Goal: Task Accomplishment & Management: Manage account settings

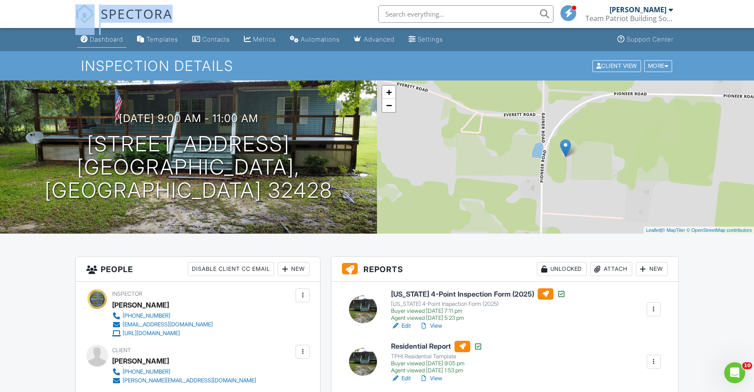
click at [122, 40] on div "Dashboard" at bounding box center [106, 38] width 33 height 7
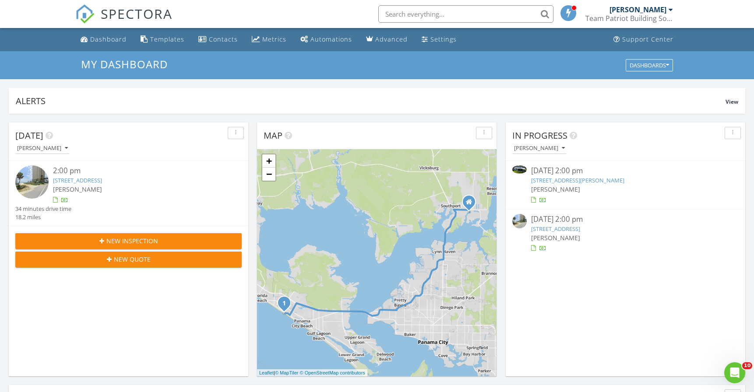
click at [145, 236] on span "New Inspection" at bounding box center [132, 240] width 52 height 9
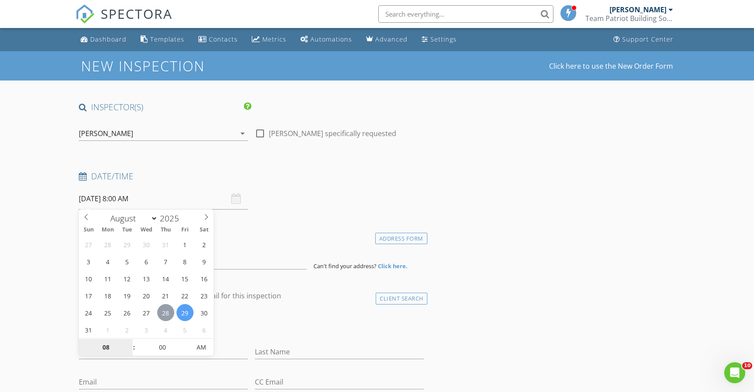
type input "[DATE] 8:00 AM"
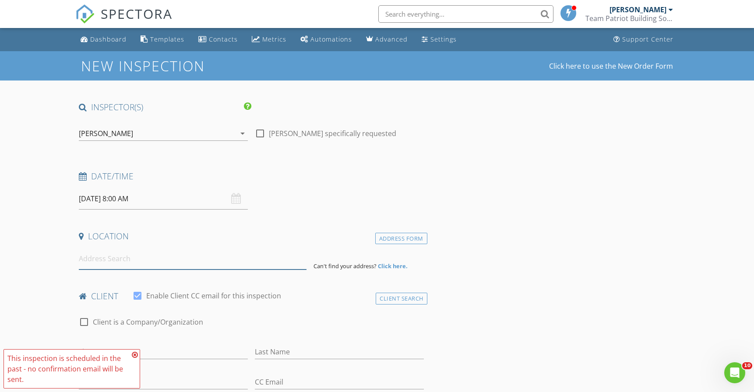
click at [136, 252] on input at bounding box center [193, 258] width 228 height 21
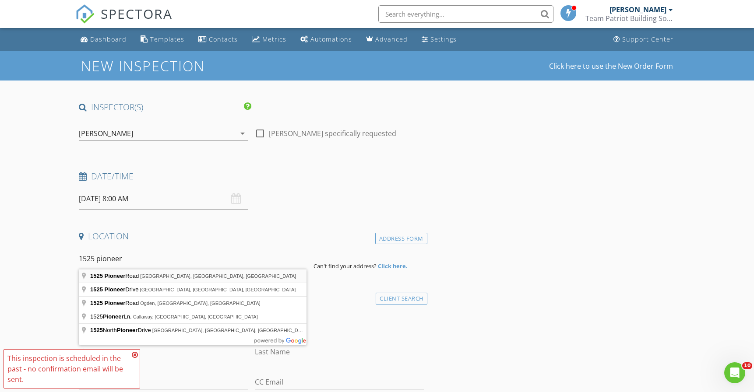
type input "1525 Pioneer Road, Chipley, FL, USA"
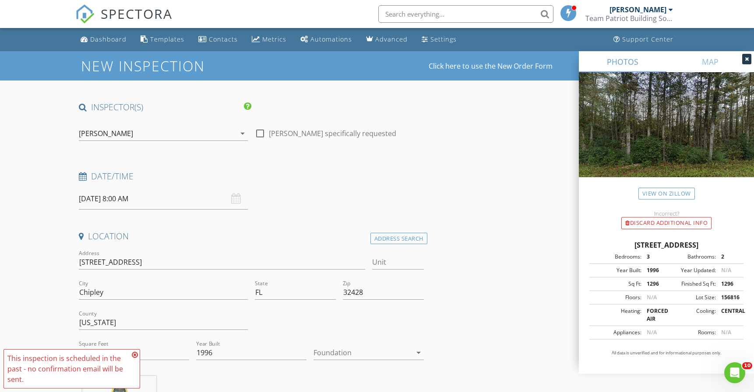
click at [134, 355] on icon at bounding box center [135, 355] width 6 height 7
click at [745, 59] on icon at bounding box center [747, 58] width 4 height 5
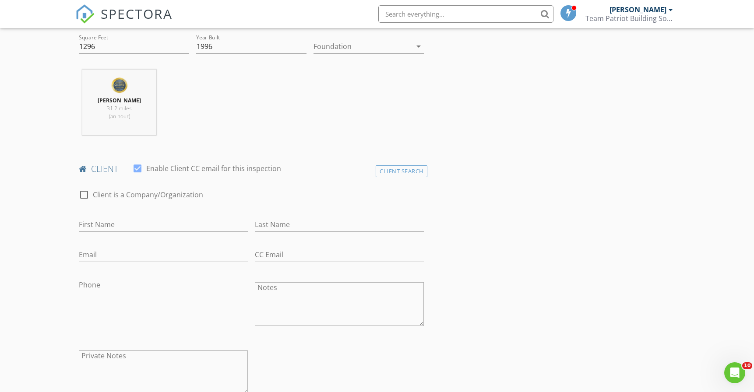
scroll to position [320, 0]
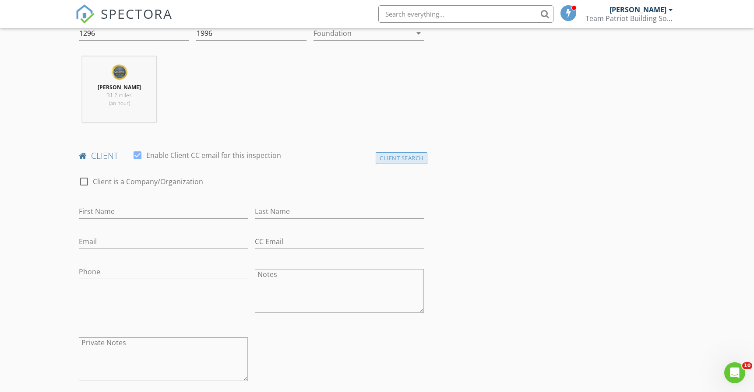
click at [384, 157] on div "Client Search" at bounding box center [402, 158] width 52 height 12
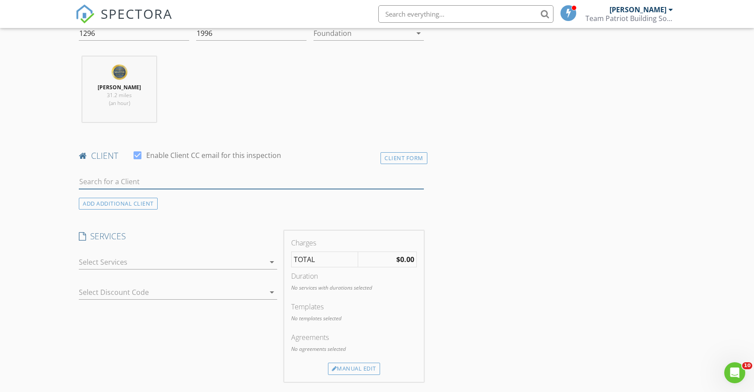
click at [148, 180] on input "text" at bounding box center [251, 182] width 345 height 14
type input "morse"
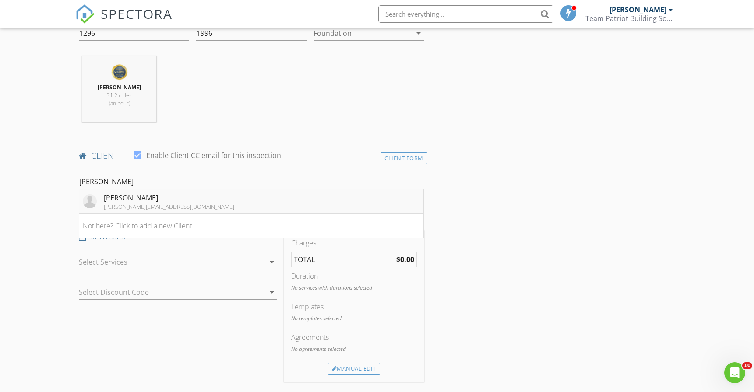
click at [118, 199] on div "Daniel Morse" at bounding box center [169, 198] width 130 height 11
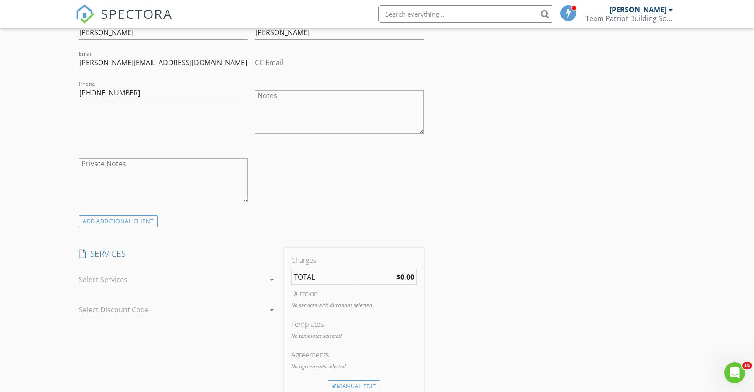
scroll to position [503, 0]
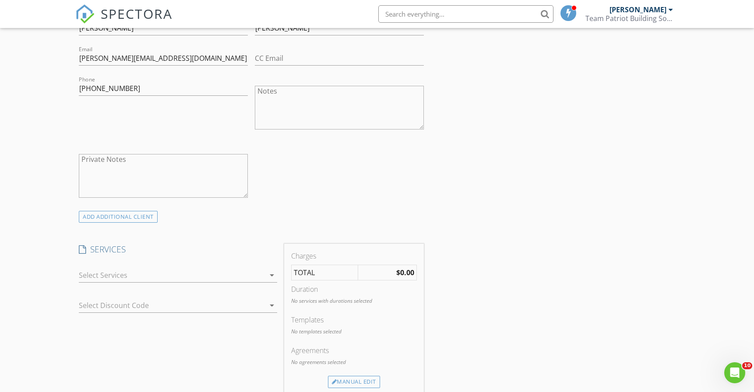
click at [184, 271] on div at bounding box center [172, 275] width 186 height 14
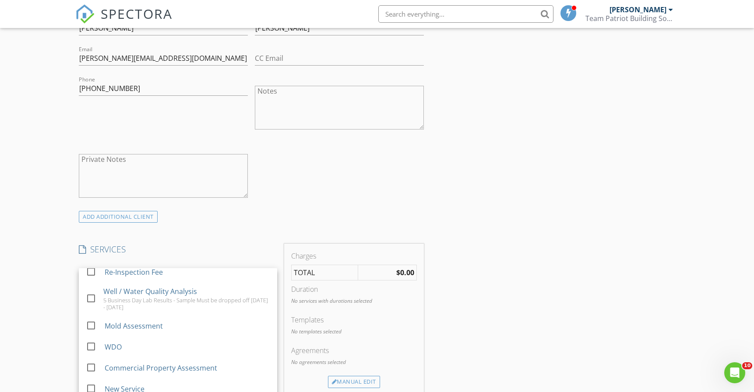
scroll to position [154, 0]
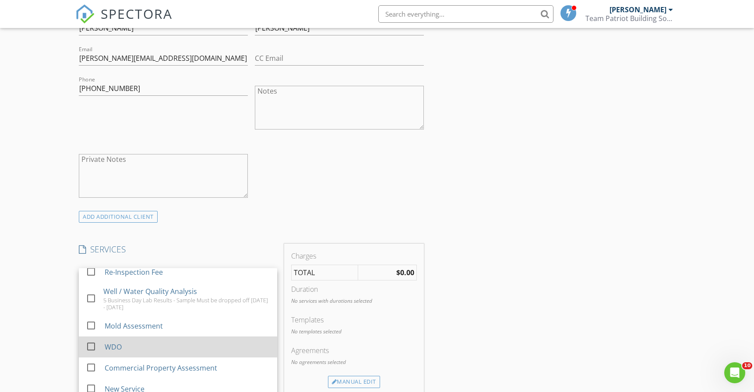
click at [92, 348] on div at bounding box center [91, 346] width 15 height 15
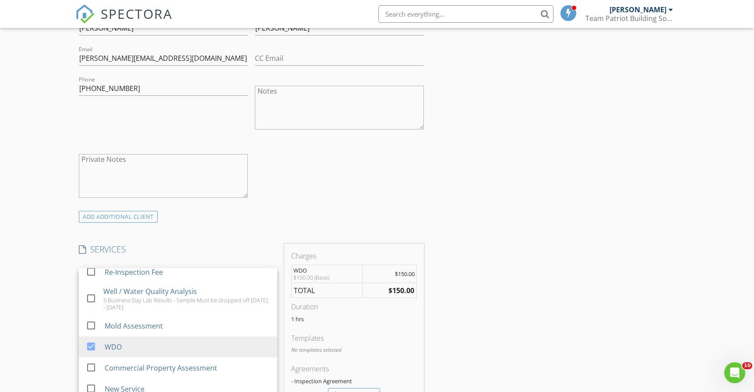
click at [420, 329] on div "Charges WDO $150.00 (Base) $150.00 TOTAL $150.00 Duration 1 hrs Templates No te…" at bounding box center [354, 326] width 140 height 164
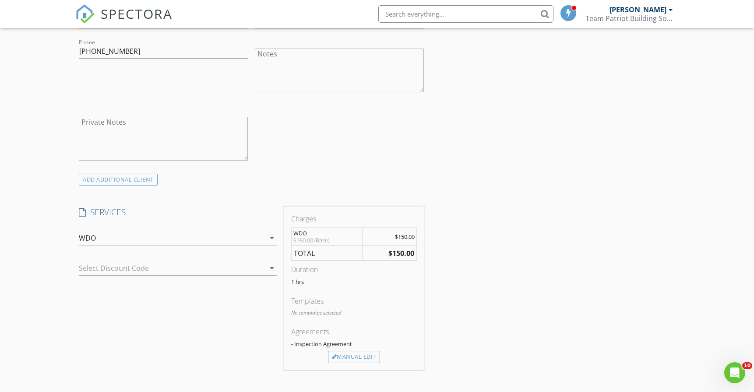
scroll to position [540, 0]
click at [343, 353] on div "Manual Edit" at bounding box center [354, 358] width 52 height 12
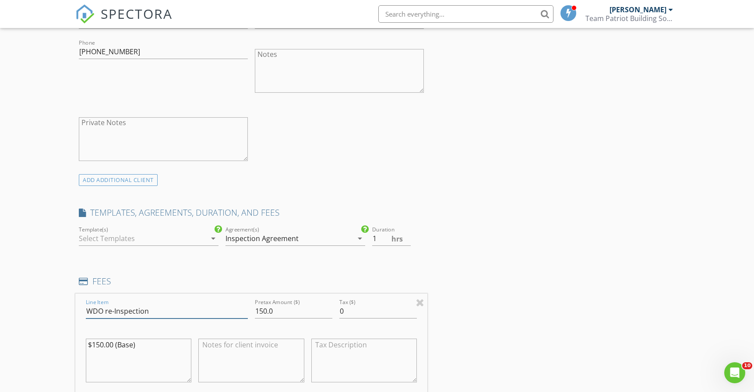
type input "WDO re-Inspection"
click at [264, 309] on input "150.0" at bounding box center [293, 311] width 77 height 14
type input "200.0"
click at [456, 304] on div "INSPECTOR(S) check_box Ronnie Grissett PRIMARY Ronnie Grissett arrow_drop_down …" at bounding box center [376, 327] width 603 height 1531
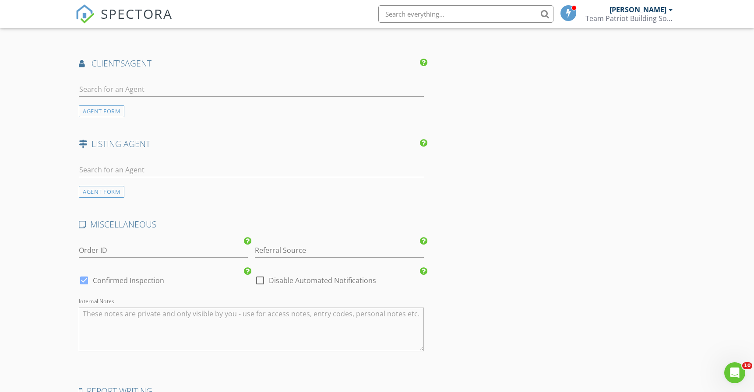
scroll to position [1137, 0]
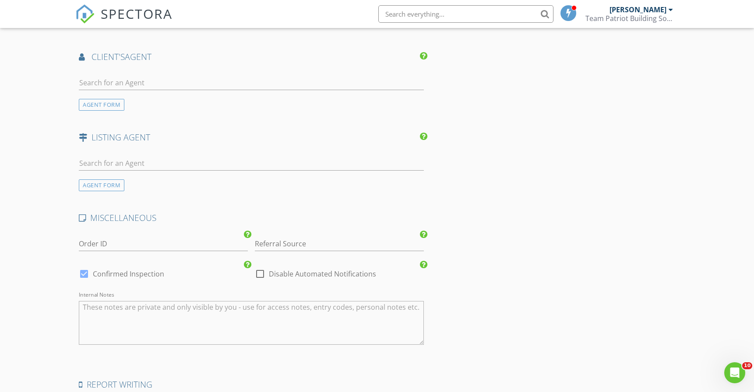
click at [84, 270] on div at bounding box center [84, 274] width 15 height 15
checkbox input "false"
checkbox input "true"
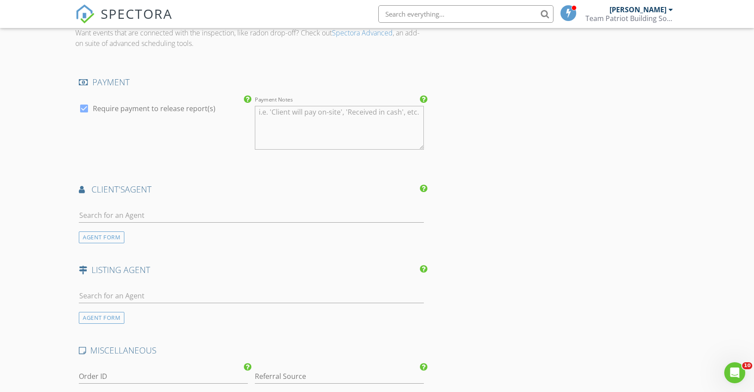
scroll to position [1005, 0]
click at [124, 212] on input "text" at bounding box center [251, 214] width 345 height 14
type input "nilles"
click at [117, 230] on div "Kimberly Nilles" at bounding box center [131, 233] width 54 height 11
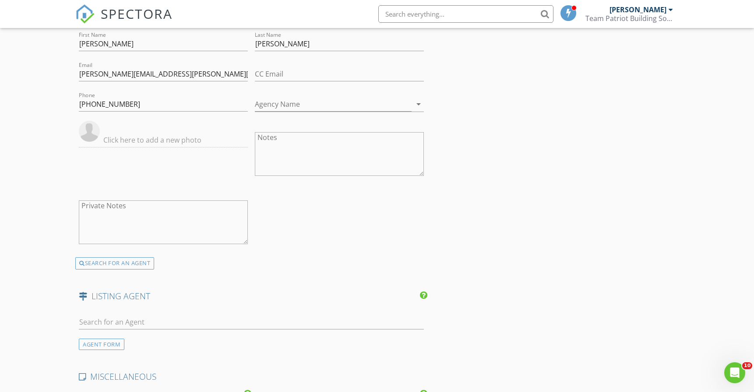
scroll to position [1201, 0]
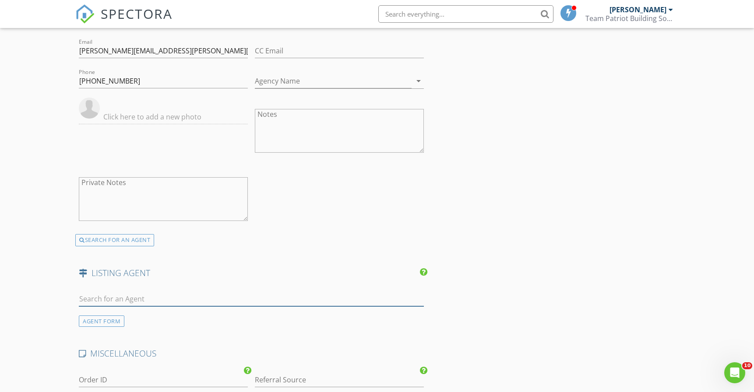
click at [137, 296] on input "text" at bounding box center [251, 299] width 345 height 14
type input "kell"
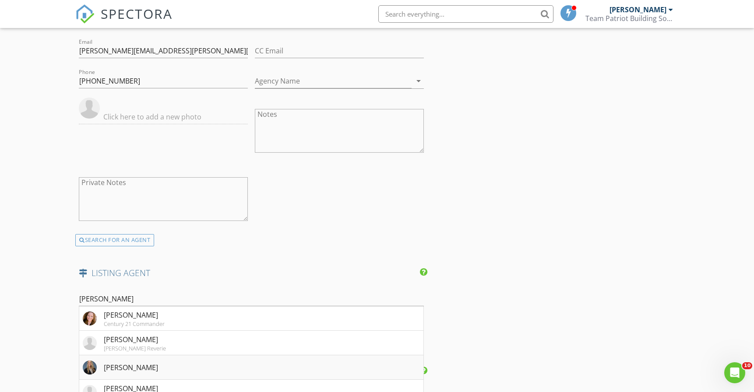
click at [112, 362] on div "Kelly Smith" at bounding box center [131, 367] width 54 height 11
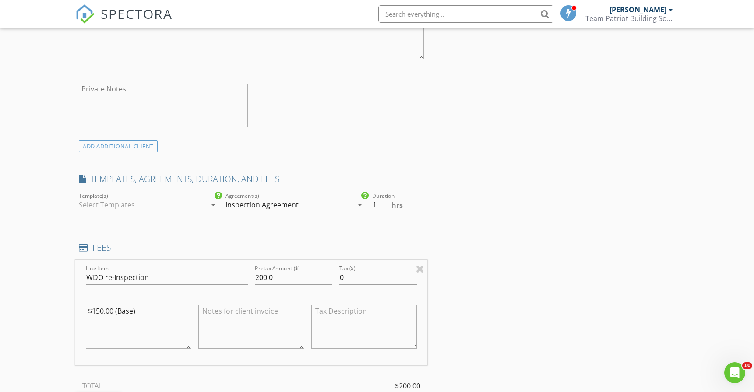
scroll to position [575, 0]
click at [341, 205] on div "Inspection Agreement" at bounding box center [288, 203] width 127 height 14
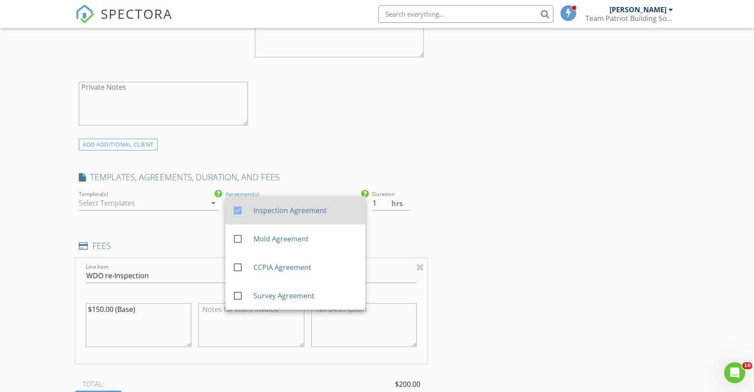
click at [312, 214] on div "Inspection Agreement" at bounding box center [305, 210] width 105 height 11
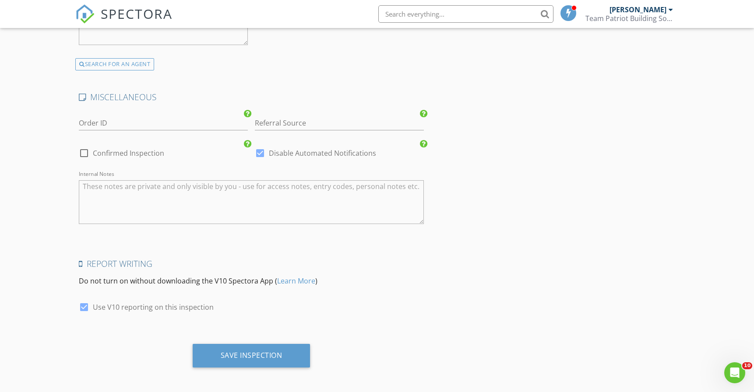
scroll to position [1656, 0]
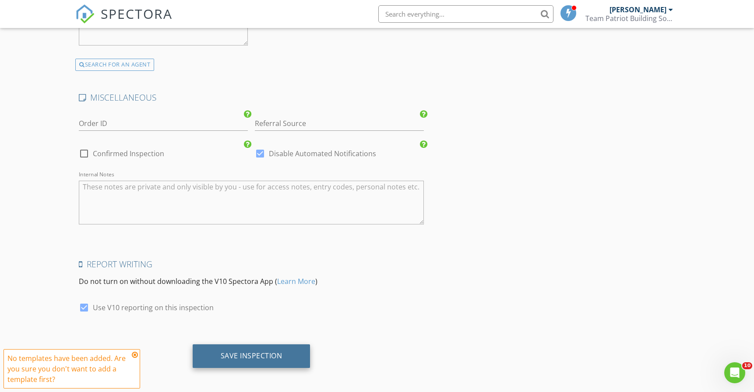
click at [248, 352] on div "Save Inspection" at bounding box center [252, 356] width 62 height 9
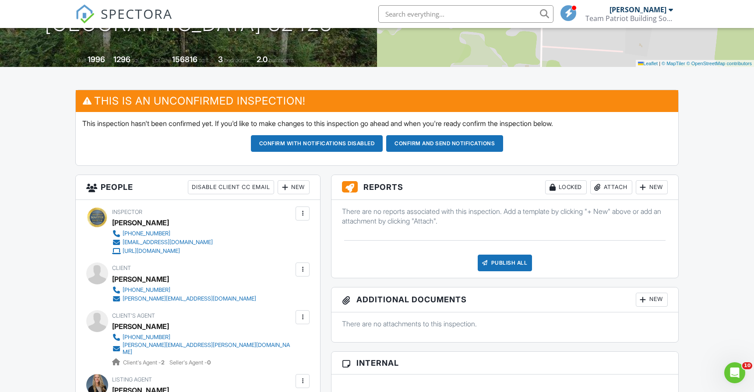
scroll to position [166, 0]
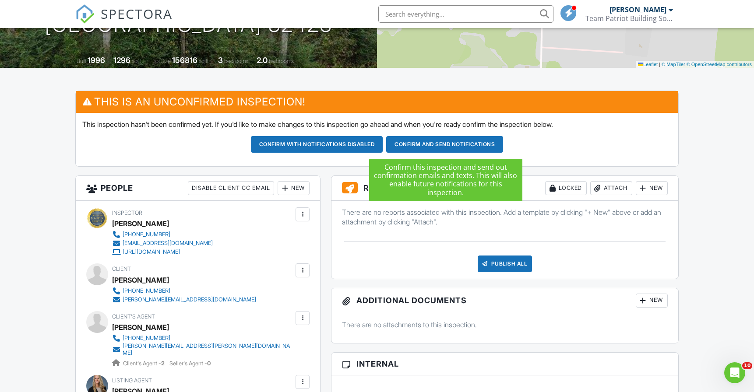
click at [383, 148] on button "Confirm and send notifications" at bounding box center [317, 144] width 132 height 17
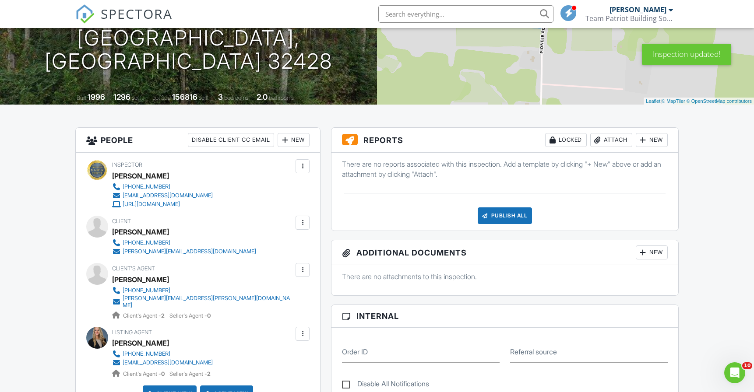
scroll to position [130, 0]
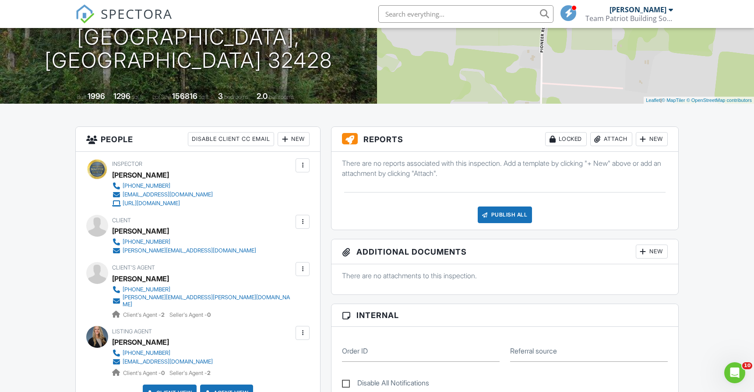
click at [306, 221] on div at bounding box center [302, 222] width 9 height 9
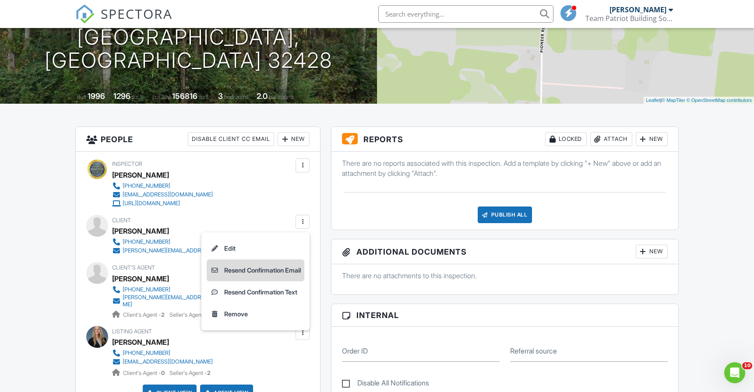
click at [279, 267] on li "Resend Confirmation Email" at bounding box center [256, 271] width 98 height 22
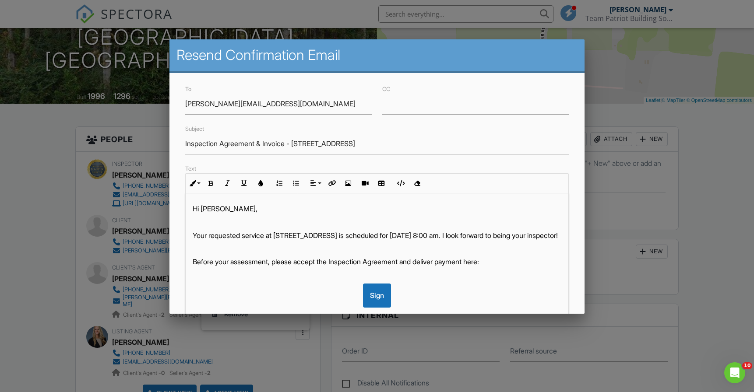
click at [269, 233] on p "Your requested service at 1525 Pioneer Rd, Chipley, FL 32428 is scheduled for 0…" at bounding box center [377, 236] width 368 height 10
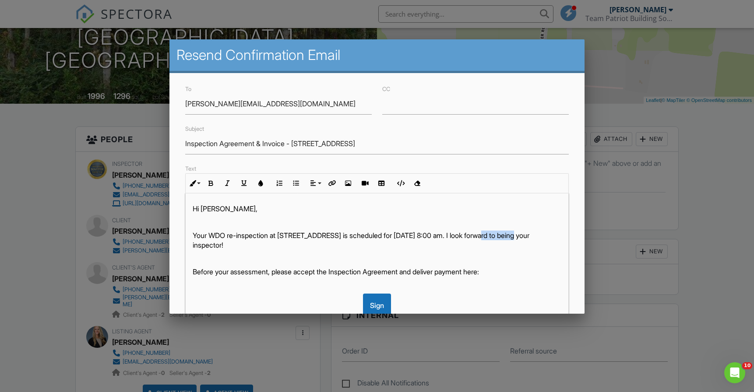
drag, startPoint x: 531, startPoint y: 235, endPoint x: 493, endPoint y: 232, distance: 38.2
click at [493, 232] on p "Your WDO re-inspection at 1525 Pioneer Rd, Chipley, FL 32428 is scheduled for 0…" at bounding box center [377, 241] width 368 height 20
drag, startPoint x: 468, startPoint y: 246, endPoint x: 410, endPoint y: 235, distance: 59.3
click at [410, 235] on p "Your WDO re-inspection at 1525 Pioneer Rd, Chipley, FL 32428 is scheduled for 0…" at bounding box center [377, 241] width 368 height 20
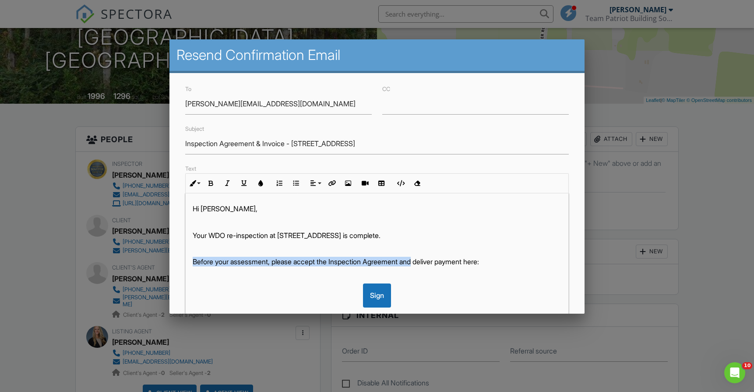
drag, startPoint x: 423, startPoint y: 262, endPoint x: 194, endPoint y: 263, distance: 229.4
click at [194, 263] on p "Before your assessment, please accept the Inspection Agreement and deliver paym…" at bounding box center [377, 262] width 368 height 10
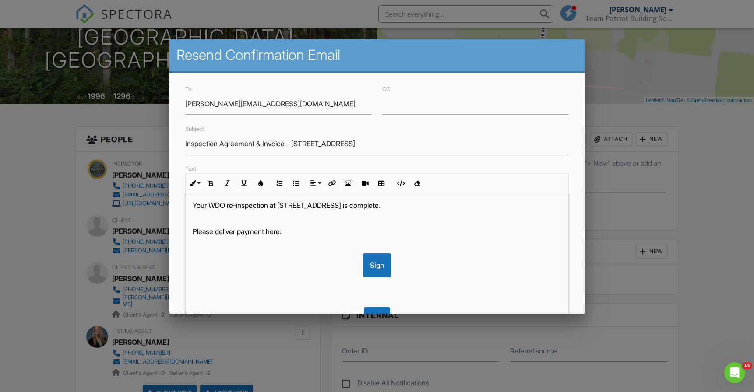
scroll to position [31, 0]
click at [416, 264] on div "Sign" at bounding box center [377, 265] width 368 height 24
click at [283, 229] on p "Please deliver payment here:" at bounding box center [377, 231] width 368 height 10
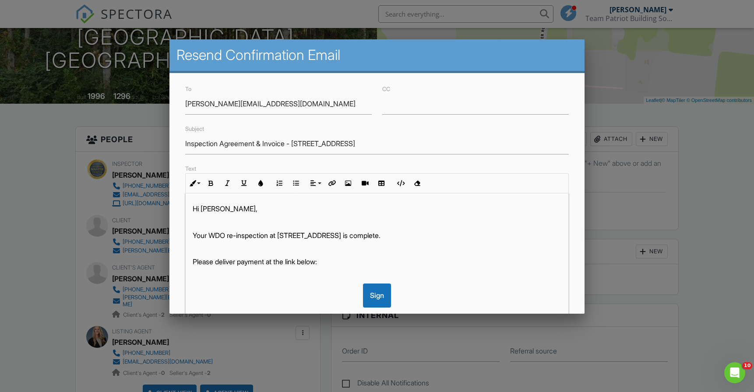
scroll to position [0, 0]
drag, startPoint x: 193, startPoint y: 236, endPoint x: 447, endPoint y: 232, distance: 254.8
copy p "Your WDO re-inspection at 1525 Pioneer Rd, Chipley, FL 32428 is complete."
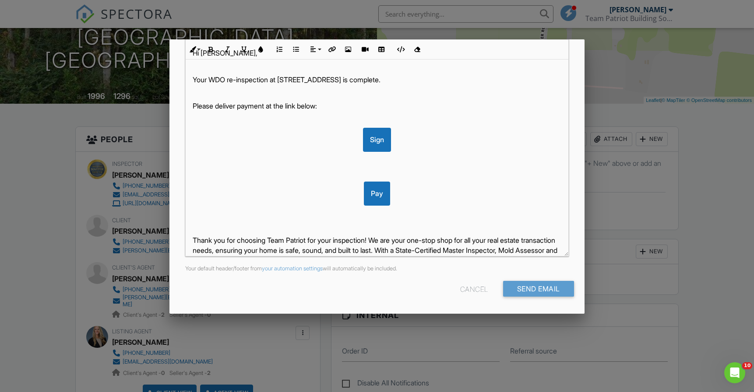
scroll to position [155, 0]
click at [534, 287] on input "Send Email" at bounding box center [538, 289] width 71 height 16
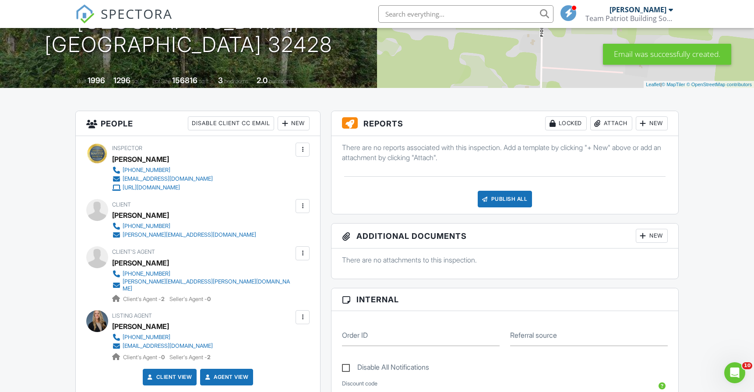
click at [301, 255] on div at bounding box center [302, 253] width 9 height 9
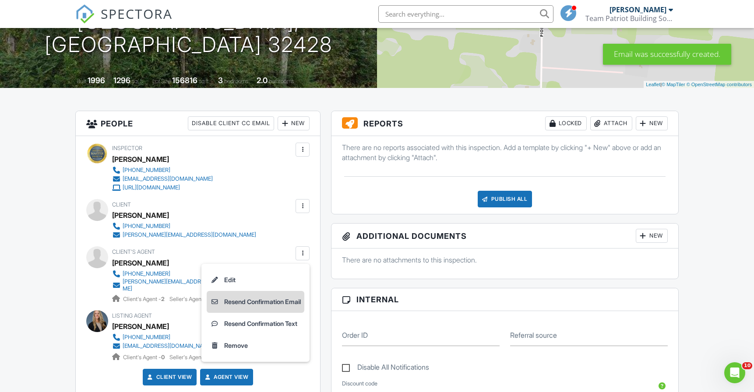
click at [267, 298] on li "Resend Confirmation Email" at bounding box center [256, 302] width 98 height 22
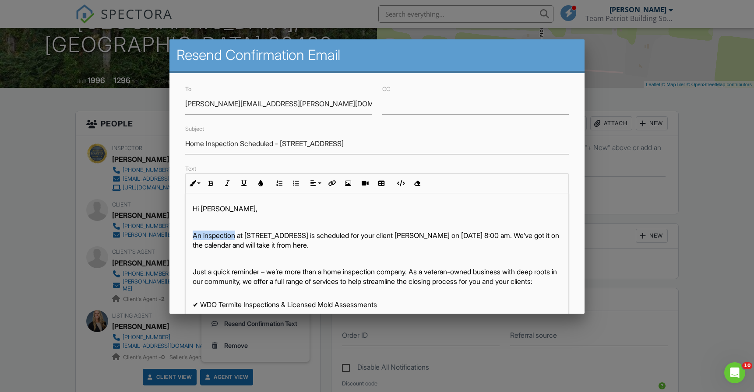
drag, startPoint x: 236, startPoint y: 234, endPoint x: 183, endPoint y: 237, distance: 53.1
click at [183, 237] on div "Text Inline Style XLarge Large Normal Small Light Small/Light Bold Italic Under…" at bounding box center [377, 287] width 394 height 249
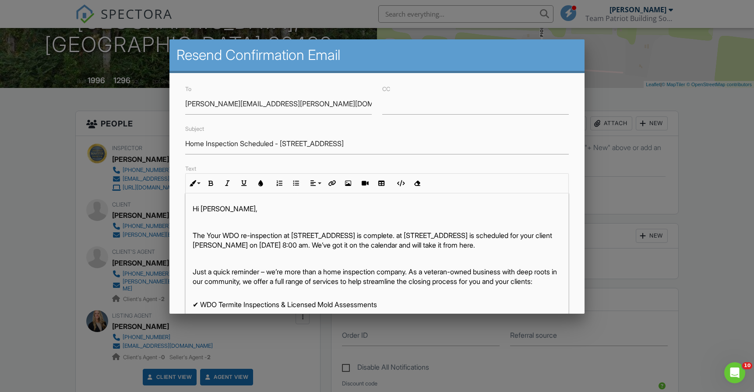
click at [226, 234] on p "The Your WDO re-inspection at 1525 Pioneer Rd, Chipley, FL 32428 is complete. a…" at bounding box center [377, 241] width 368 height 20
drag, startPoint x: 546, startPoint y: 245, endPoint x: 466, endPoint y: 234, distance: 80.8
click at [466, 234] on p "The WDO re-inspection at 1525 Pioneer Rd, Chipley, FL 32428 is complete. at 152…" at bounding box center [377, 241] width 368 height 20
click at [549, 247] on p "The WDO re-inspection at 1525 Pioneer Rd, Chipley, FL 32428 is complete. at 152…" at bounding box center [377, 241] width 368 height 20
drag, startPoint x: 550, startPoint y: 245, endPoint x: 274, endPoint y: 247, distance: 275.8
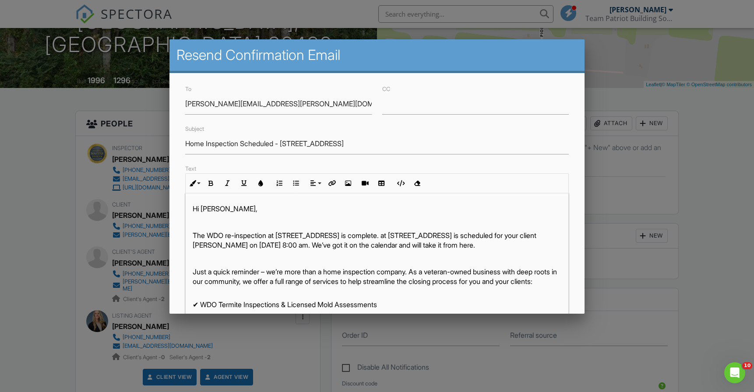
click at [274, 247] on p "The WDO re-inspection at 1525 Pioneer Rd, Chipley, FL 32428 is complete. at 152…" at bounding box center [377, 241] width 368 height 20
drag, startPoint x: 545, startPoint y: 236, endPoint x: 440, endPoint y: 237, distance: 104.6
click at [440, 237] on p "The WDO re-inspection at 1525 Pioneer Rd, Chipley, FL 32428 is complete. at 152…" at bounding box center [377, 241] width 368 height 20
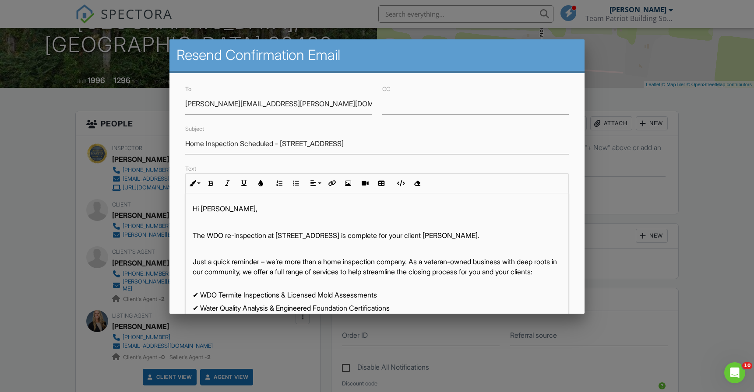
click at [538, 235] on p "The WDO re-inspection at 1525 Pioneer Rd, Chipley, FL 32428 is complete for you…" at bounding box center [377, 236] width 368 height 10
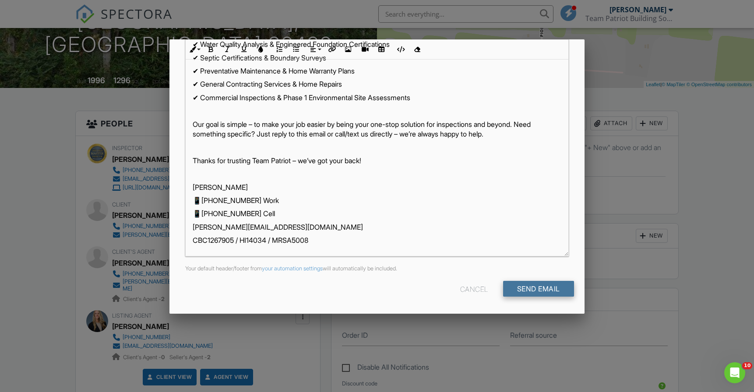
scroll to position [155, 0]
click at [538, 286] on input "Send Email" at bounding box center [538, 289] width 71 height 16
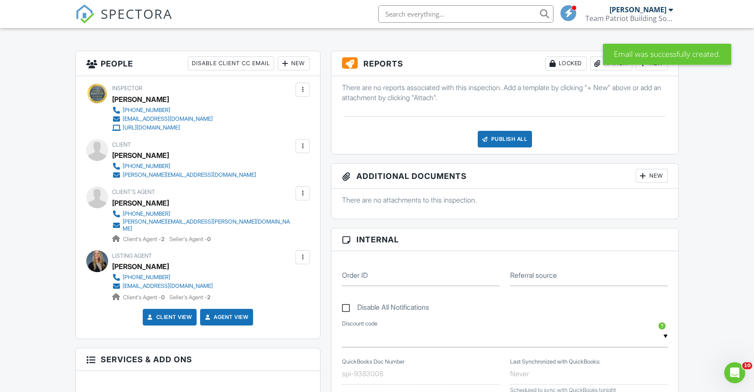
scroll to position [217, 0]
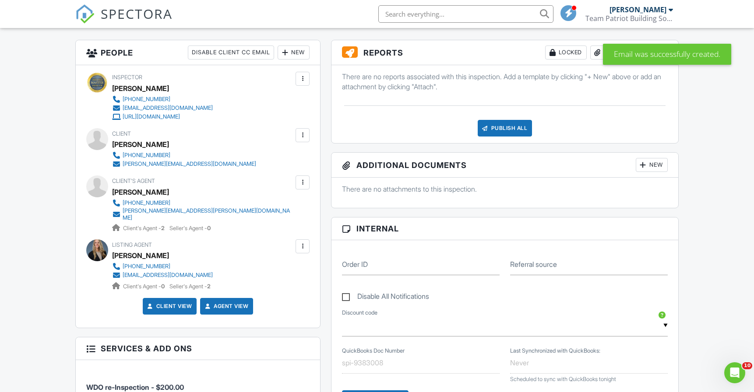
click at [650, 168] on div "New" at bounding box center [652, 165] width 32 height 14
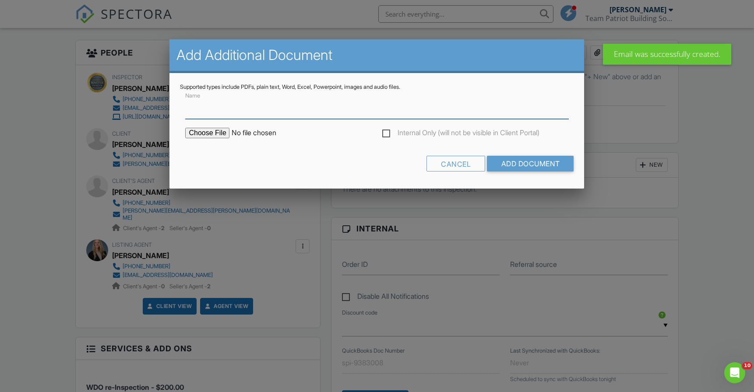
paste input "WOOD-DESTROYING ORGANISMS INSPECTION REPORT"
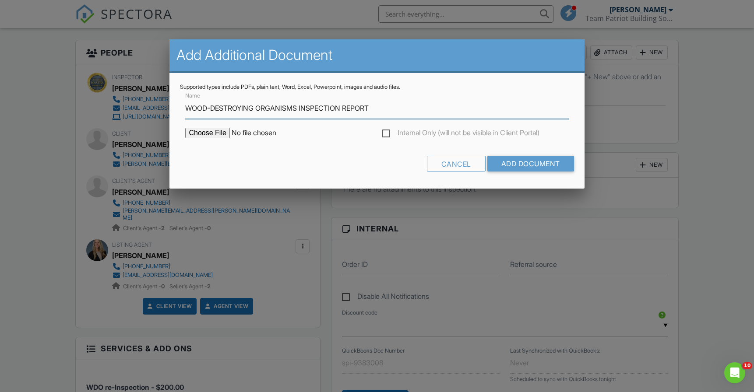
type input "WOOD-DESTROYING ORGANISMS INSPECTION REPORT"
click at [390, 135] on label "Internal Only (will not be visible in Client Portal)" at bounding box center [460, 134] width 157 height 11
click at [388, 135] on input "Internal Only (will not be visible in Client Portal)" at bounding box center [385, 134] width 6 height 6
checkbox input "true"
click at [217, 130] on input "file" at bounding box center [259, 133] width 149 height 11
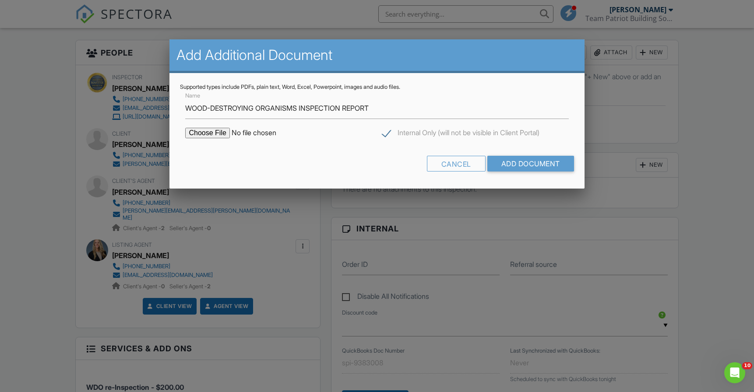
type input "C:\fakepath\Florida Wood Destroying Organism Report (01-24)-Completed.pdf"
click at [521, 163] on input "Add Document" at bounding box center [530, 164] width 87 height 16
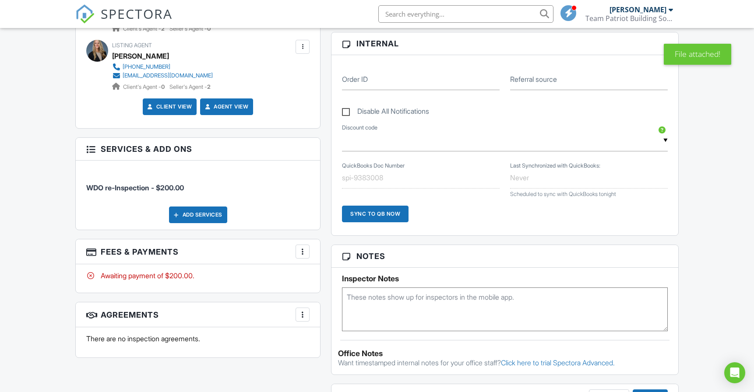
scroll to position [417, 0]
click at [373, 295] on textarea at bounding box center [505, 309] width 326 height 44
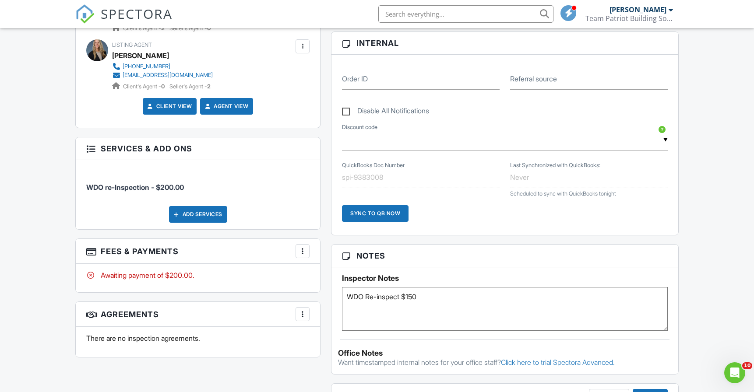
type textarea "WDO Re-inspect $150"
click at [330, 309] on div "Reports Locked Attach New There are no reports associated with this inspection.…" at bounding box center [505, 236] width 358 height 792
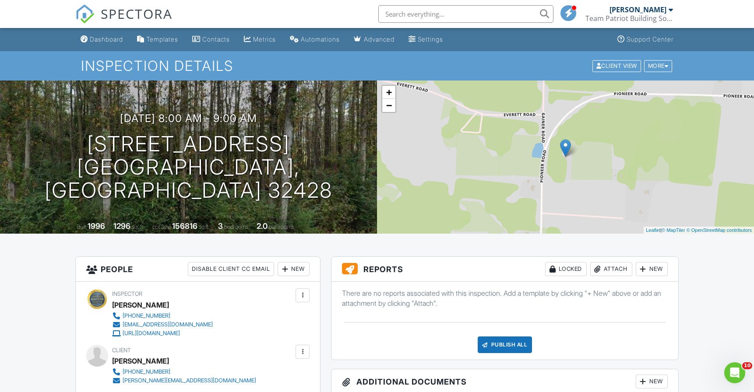
click at [115, 14] on span "SPECTORA" at bounding box center [137, 13] width 72 height 18
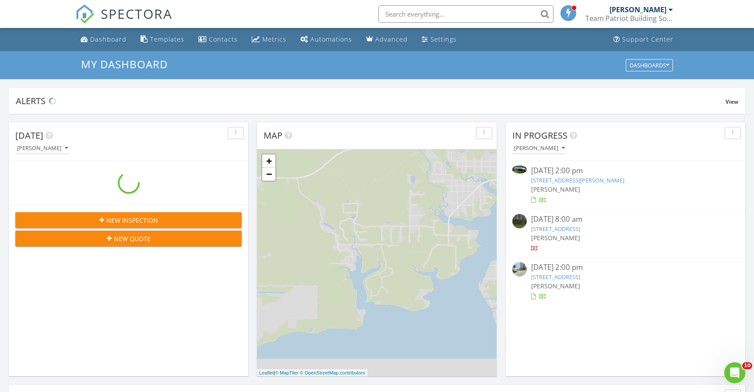
scroll to position [797, 754]
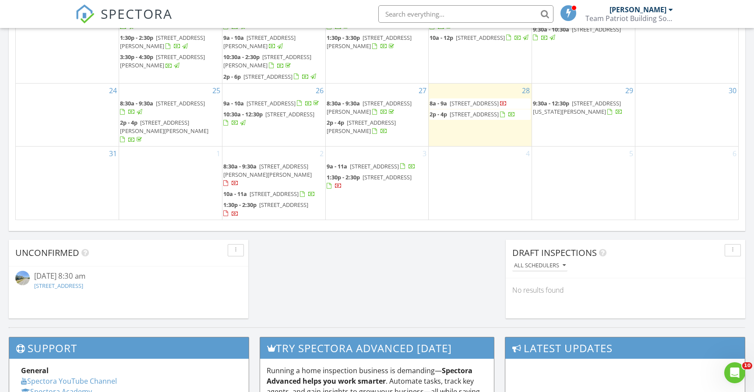
scroll to position [88, 0]
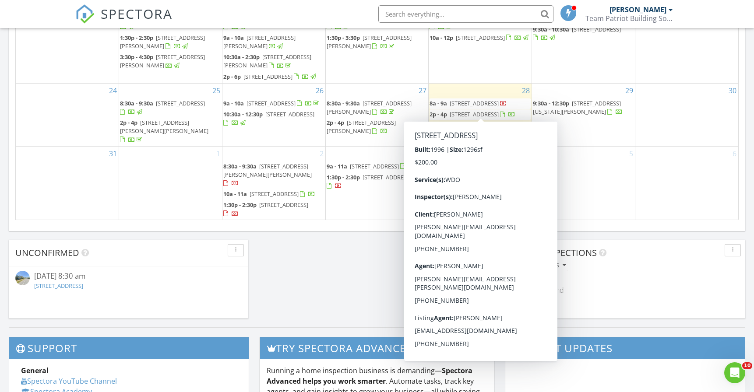
click at [477, 104] on span "1525 Pioneer Rd, Chipley 32428" at bounding box center [474, 103] width 49 height 8
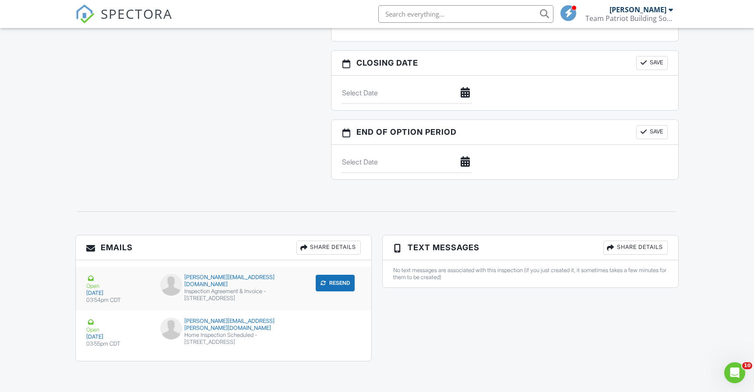
scroll to position [860, 0]
click at [208, 291] on div "Inspection Agreement & Invoice - [STREET_ADDRESS]" at bounding box center [223, 295] width 127 height 14
click at [217, 332] on div "Home Inspection Scheduled - 1525 Pioneer Rd, Chipley, FL 32428" at bounding box center [223, 339] width 127 height 14
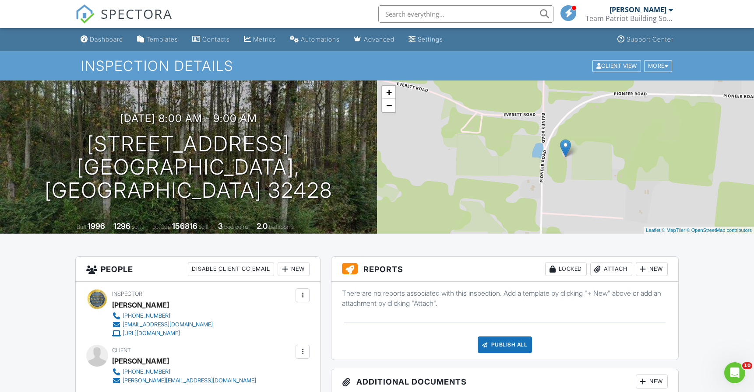
scroll to position [0, 0]
click at [130, 12] on span "SPECTORA" at bounding box center [137, 13] width 72 height 18
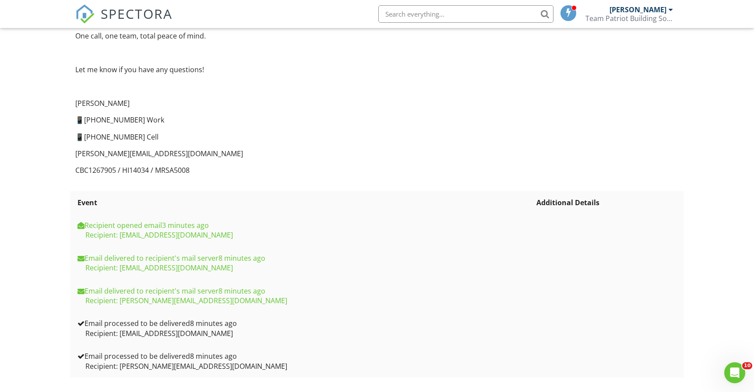
scroll to position [568, 0]
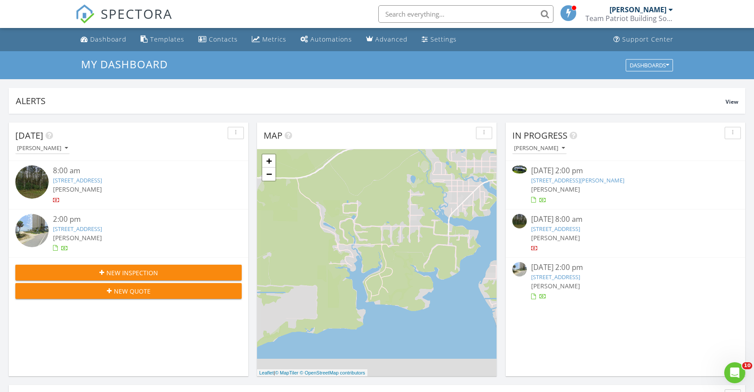
scroll to position [797, 754]
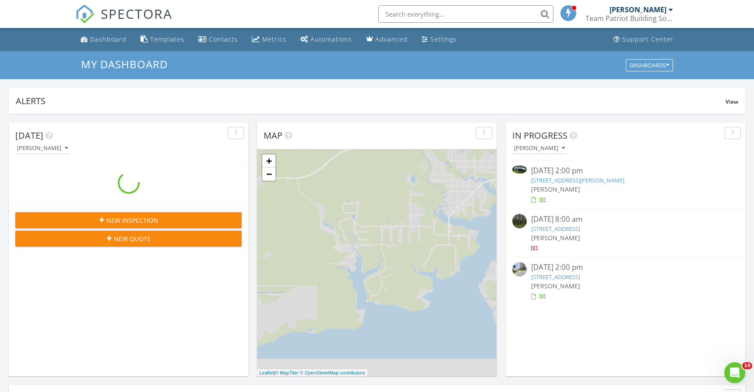
scroll to position [797, 754]
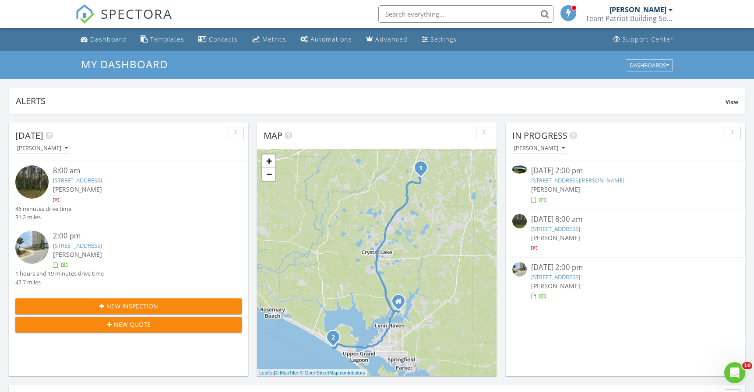
click at [593, 182] on link "[STREET_ADDRESS][PERSON_NAME]" at bounding box center [577, 180] width 93 height 8
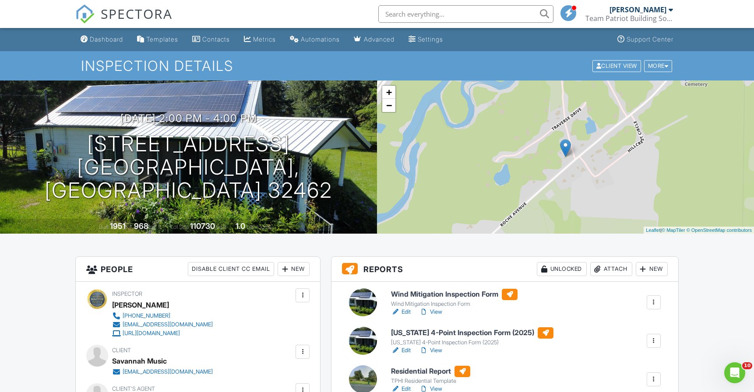
click at [118, 13] on span "SPECTORA" at bounding box center [137, 13] width 72 height 18
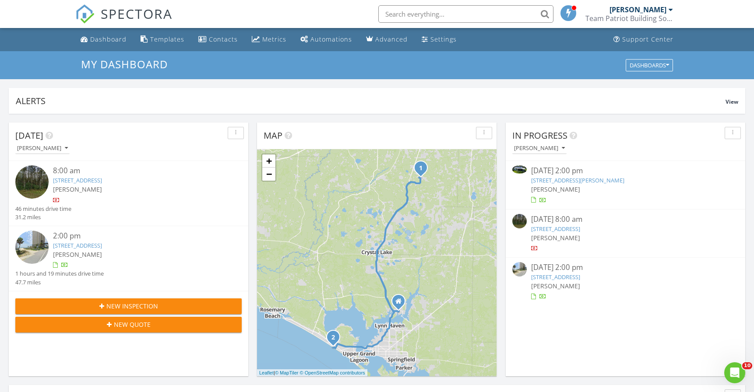
click at [559, 225] on link "[STREET_ADDRESS]" at bounding box center [555, 229] width 49 height 8
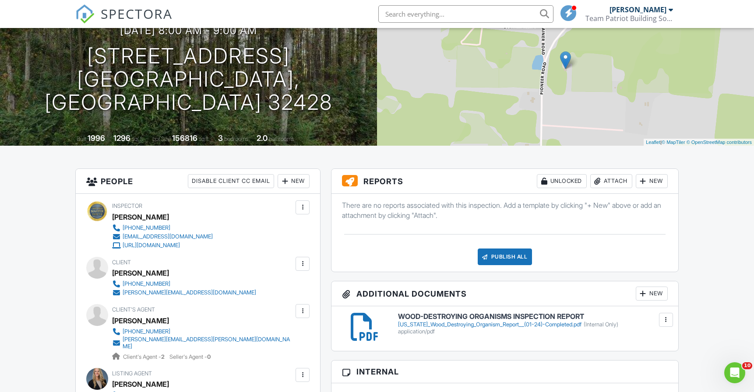
scroll to position [89, 0]
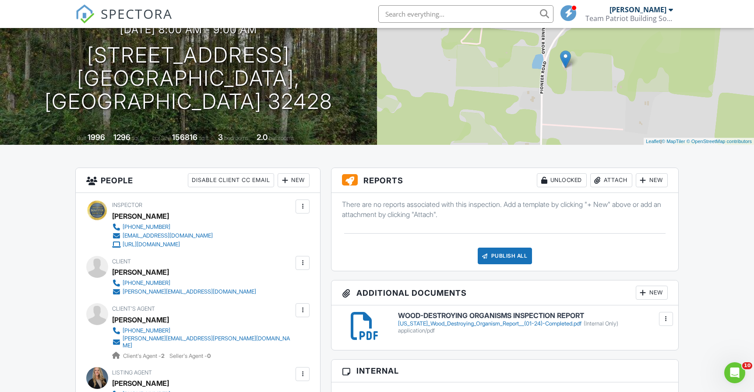
click at [611, 180] on div "Attach" at bounding box center [611, 180] width 42 height 14
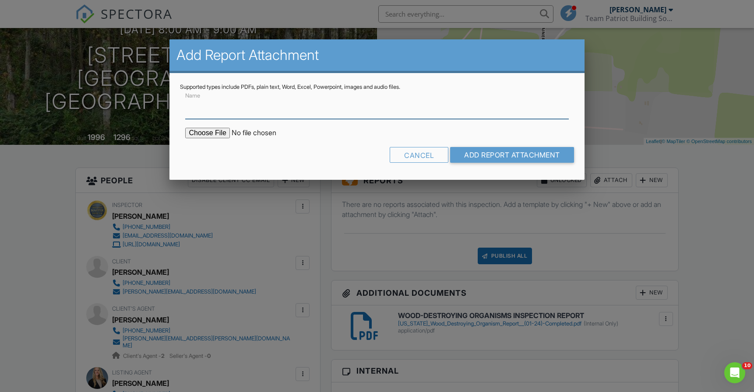
paste input "WOOD-DESTROYING ORGANISMS INSPECTION REPORT"
type input "WOOD-DESTROYING ORGANISMS INSPECTION REPORT"
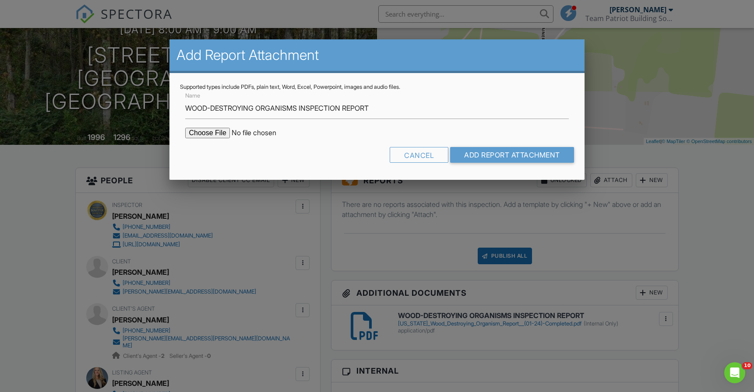
click at [213, 132] on input "file" at bounding box center [259, 133] width 149 height 11
type input "C:\fakepath\[US_STATE] Wood Destroying Organism Report (01-24)-Completed 3.58.5…"
click at [494, 153] on input "Add Report Attachment" at bounding box center [512, 155] width 124 height 16
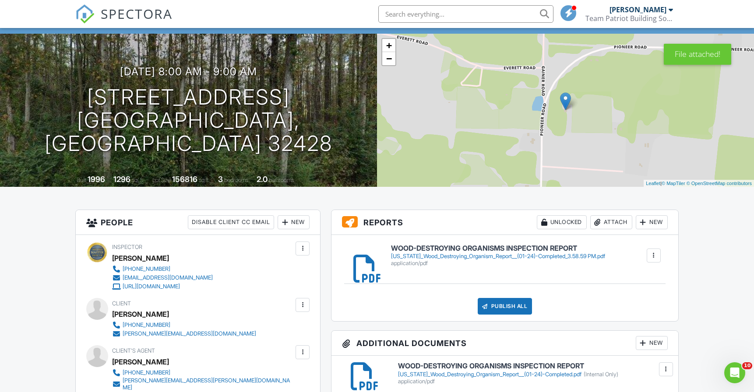
scroll to position [45, 0]
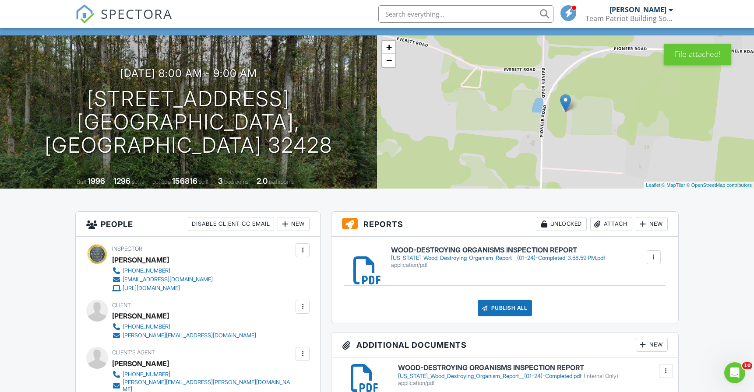
click at [466, 257] on div "[US_STATE]_Wood_Destroying_Organism_Report__(01-24)-Completed_3.58.59 PM.pdf" at bounding box center [498, 258] width 214 height 7
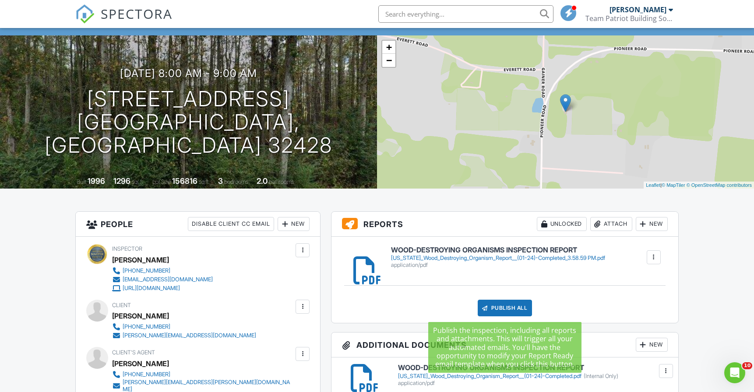
click at [509, 302] on div "Publish All" at bounding box center [505, 308] width 55 height 17
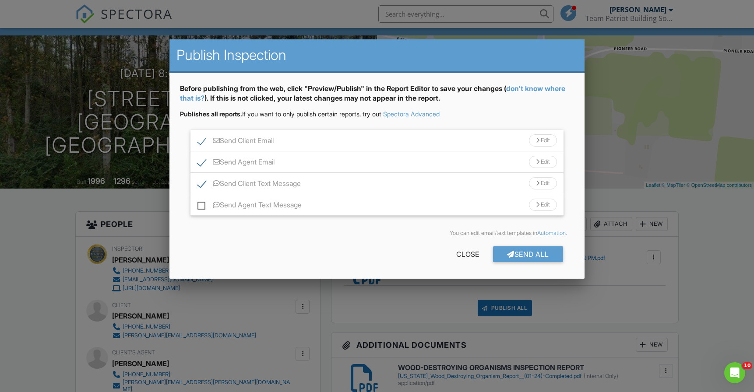
click at [200, 185] on label "Send Client Text Message" at bounding box center [248, 184] width 103 height 11
checkbox input "false"
click at [525, 256] on div "Send All" at bounding box center [528, 254] width 70 height 16
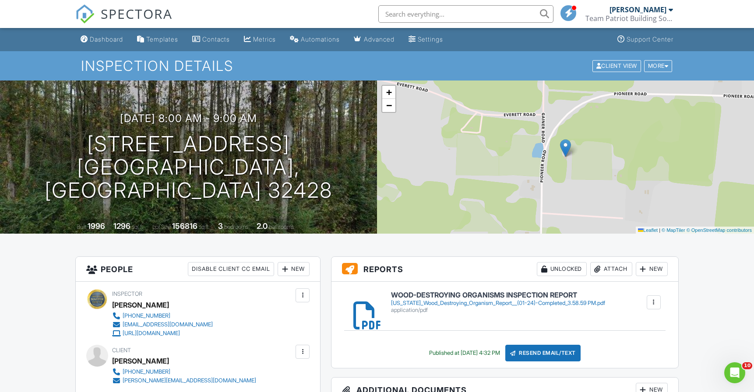
click at [401, 16] on input "text" at bounding box center [465, 14] width 175 height 18
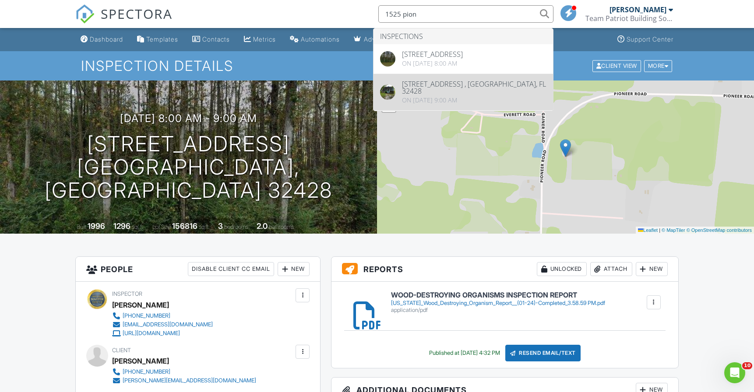
type input "1525 pion"
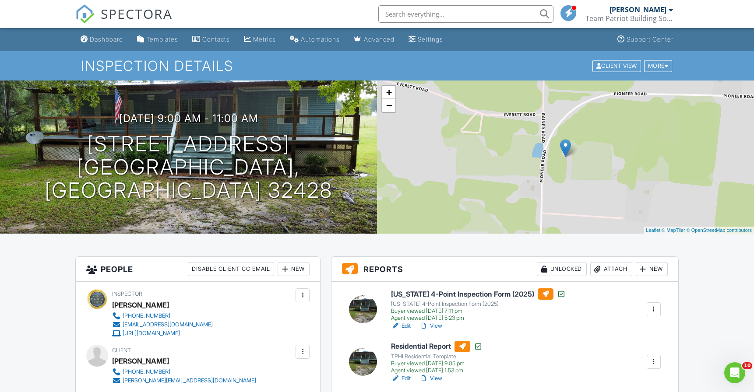
click at [147, 13] on span "SPECTORA" at bounding box center [137, 13] width 72 height 18
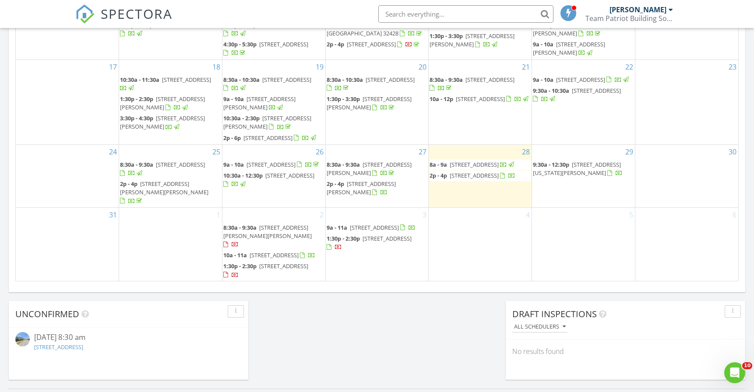
scroll to position [88, 0]
click at [487, 166] on span "[STREET_ADDRESS]" at bounding box center [474, 165] width 49 height 8
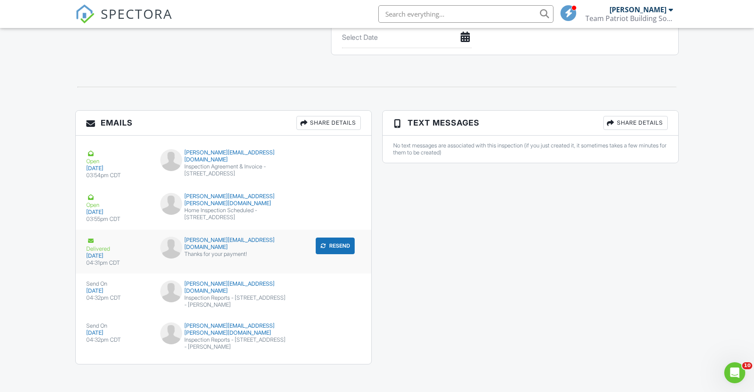
scroll to position [993, 0]
click at [374, 293] on div "Emails Share Details Open [DATE] 03:54pm CDT [PERSON_NAME][EMAIL_ADDRESS][DOMAI…" at bounding box center [223, 242] width 307 height 263
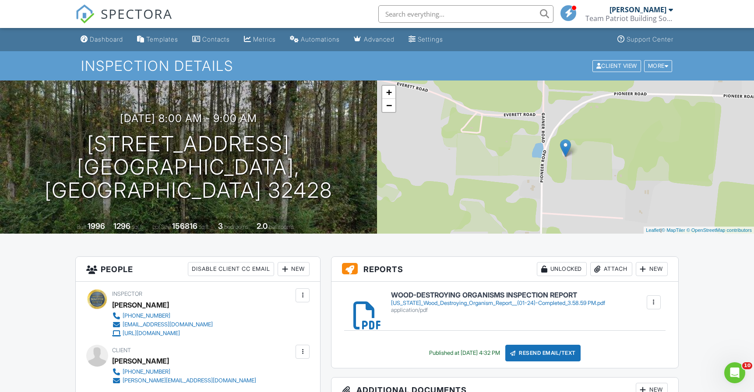
scroll to position [0, 0]
click at [155, 16] on span "SPECTORA" at bounding box center [137, 13] width 72 height 18
